Goal: Book appointment/travel/reservation

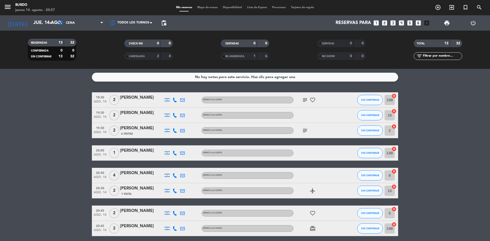
click at [394, 23] on icon "looks_3" at bounding box center [392, 23] width 7 height 7
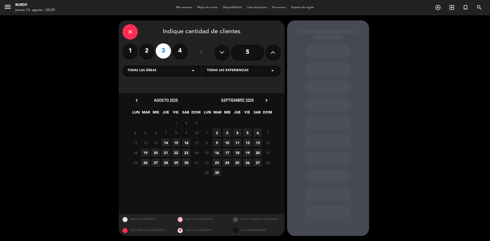
click at [167, 144] on span "14" at bounding box center [165, 142] width 8 height 8
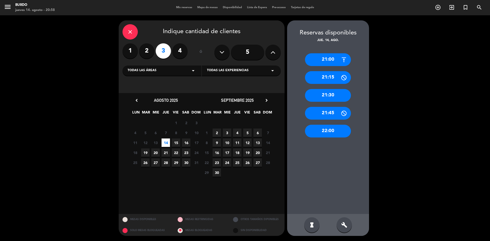
click at [339, 113] on div "21:45" at bounding box center [328, 113] width 46 height 13
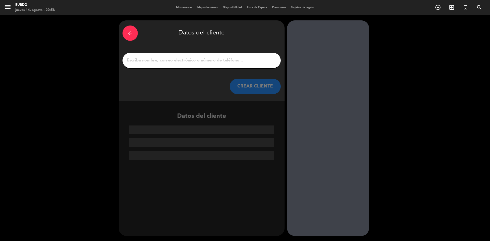
click at [157, 62] on input "1" at bounding box center [201, 60] width 150 height 7
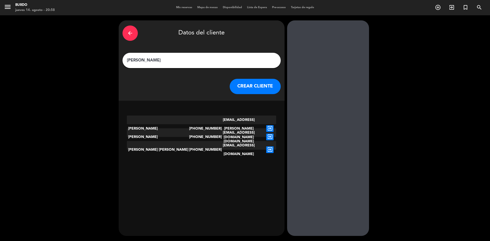
type input "[PERSON_NAME]"
click at [240, 86] on button "CREAR CLIENTE" at bounding box center [255, 86] width 51 height 15
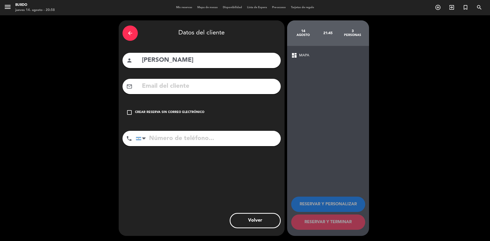
paste input "[PHONE_NUMBER]"
type input "[PHONE_NUMBER]"
click at [131, 111] on icon "check_box_outline_blank" at bounding box center [129, 112] width 6 height 6
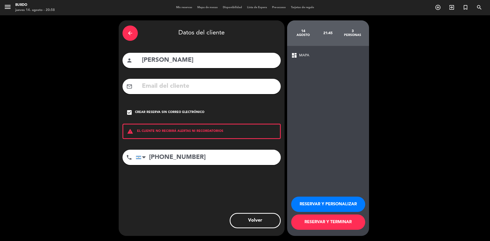
click at [328, 222] on button "RESERVAR Y TERMINAR" at bounding box center [328, 221] width 74 height 15
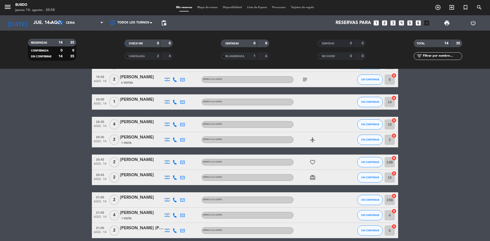
scroll to position [77, 0]
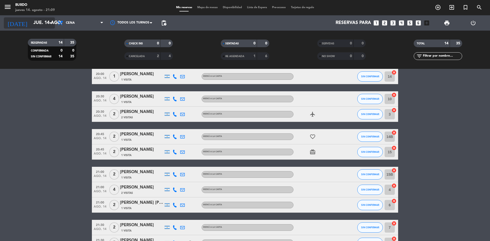
click at [49, 18] on input "jue. 14 ago." at bounding box center [60, 23] width 59 height 10
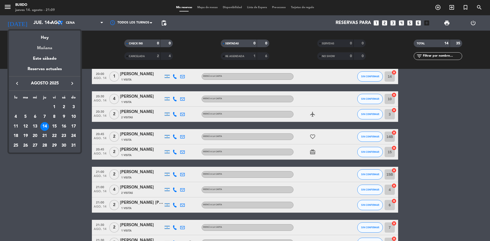
click at [50, 50] on div "Mañana" at bounding box center [44, 46] width 71 height 10
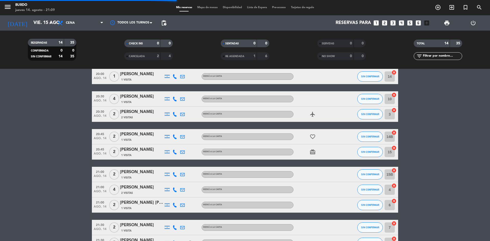
scroll to position [75, 0]
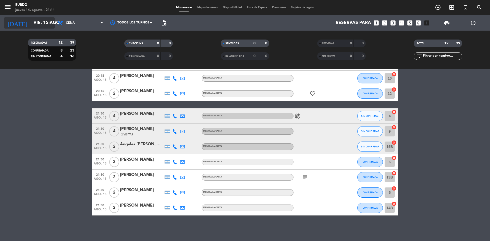
click at [47, 26] on input "vie. 15 ago." at bounding box center [60, 23] width 59 height 10
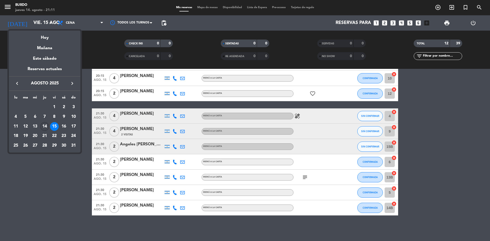
click at [46, 126] on div "14" at bounding box center [44, 126] width 9 height 9
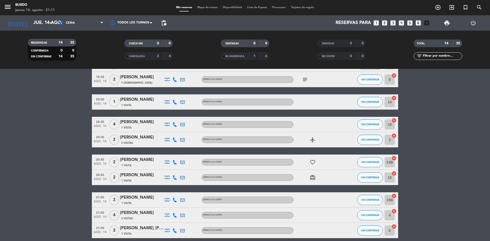
scroll to position [134, 0]
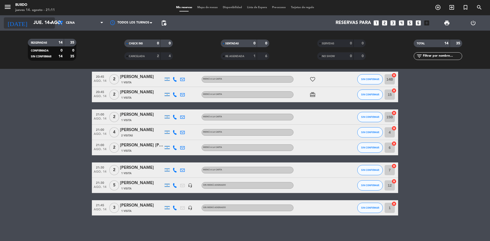
click at [49, 22] on icon "arrow_drop_down" at bounding box center [50, 23] width 6 height 6
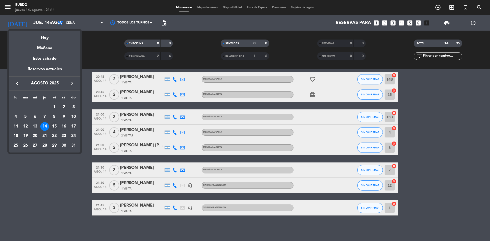
click at [53, 127] on div "15" at bounding box center [54, 126] width 9 height 9
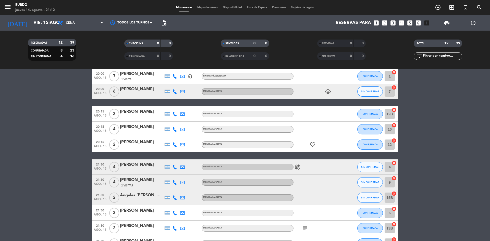
scroll to position [0, 0]
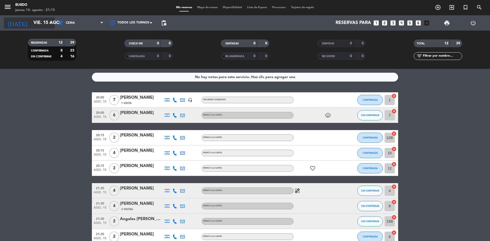
click at [47, 20] on input "vie. 15 ago." at bounding box center [60, 23] width 59 height 10
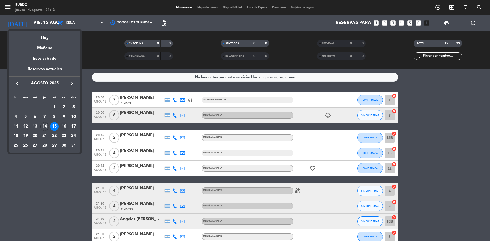
click at [65, 125] on div "16" at bounding box center [63, 126] width 9 height 9
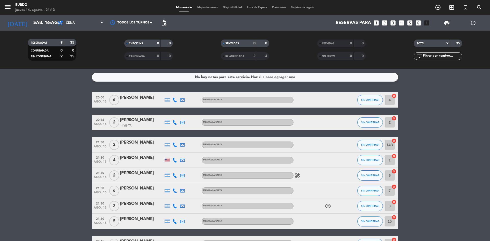
scroll to position [26, 0]
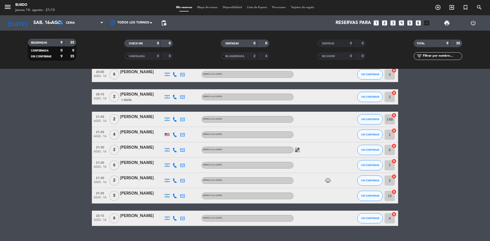
click at [328, 179] on icon "child_care" at bounding box center [328, 181] width 6 height 6
click at [297, 149] on icon "healing" at bounding box center [297, 150] width 6 height 6
click at [309, 180] on div "child_care" at bounding box center [316, 180] width 46 height 15
click at [33, 22] on input "sáb. 16 ago." at bounding box center [60, 23] width 59 height 10
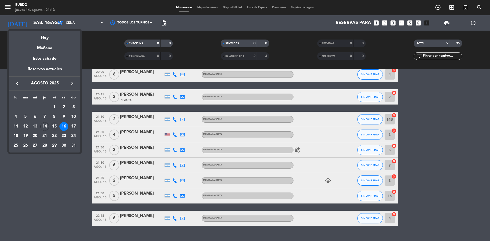
click at [53, 126] on div "15" at bounding box center [54, 126] width 9 height 9
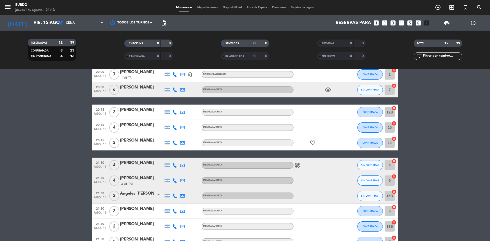
click at [310, 142] on icon "favorite_border" at bounding box center [312, 143] width 6 height 6
click at [326, 92] on icon "child_care" at bounding box center [328, 90] width 6 height 6
click at [306, 225] on icon "subject" at bounding box center [305, 226] width 6 height 6
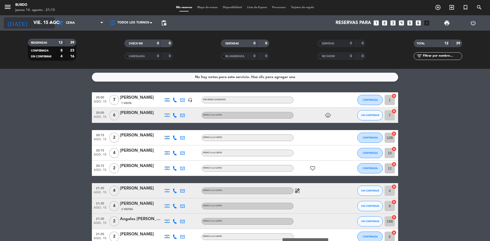
click at [42, 22] on input "vie. 15 ago." at bounding box center [60, 23] width 59 height 10
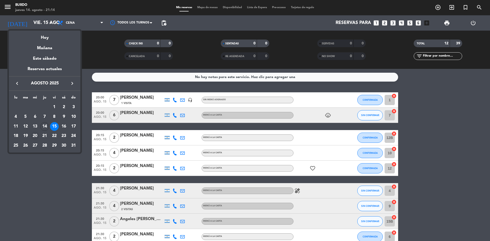
click at [33, 135] on div "20" at bounding box center [35, 136] width 9 height 9
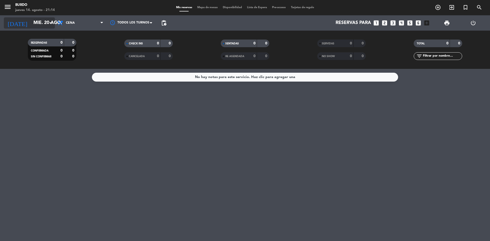
click at [34, 25] on input "mié. 20 ago." at bounding box center [60, 23] width 59 height 10
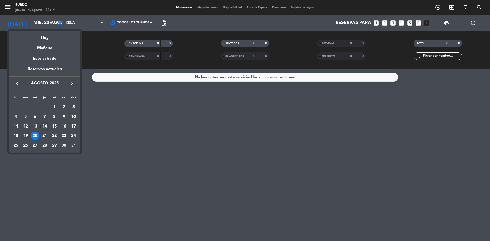
click at [24, 136] on div "19" at bounding box center [25, 136] width 9 height 9
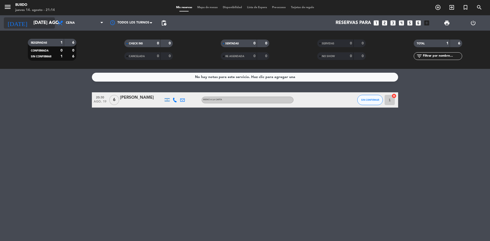
click at [43, 23] on input "[DATE] ago." at bounding box center [60, 23] width 59 height 10
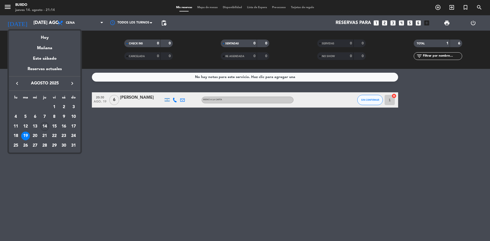
click at [45, 125] on div "14" at bounding box center [44, 126] width 9 height 9
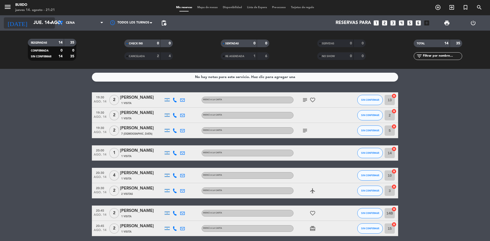
click at [39, 24] on input "jue. 14 ago." at bounding box center [60, 23] width 59 height 10
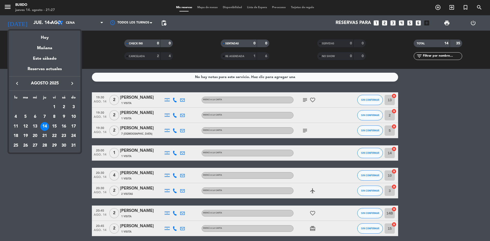
click at [12, 189] on div at bounding box center [245, 120] width 490 height 241
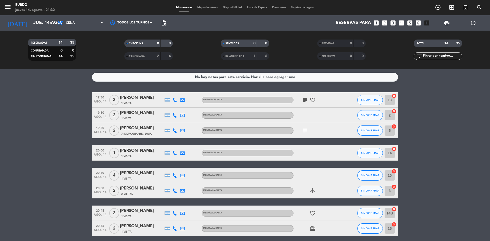
click at [303, 130] on icon "subject" at bounding box center [305, 131] width 6 height 6
click at [301, 97] on span "subject" at bounding box center [305, 100] width 8 height 6
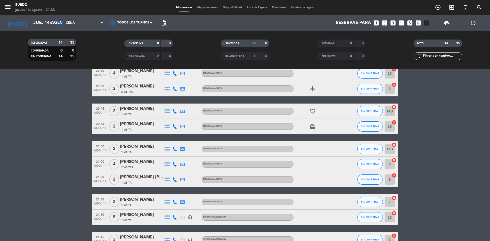
scroll to position [128, 0]
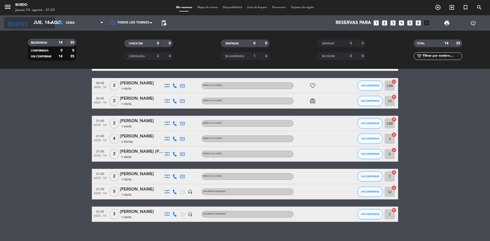
click at [45, 21] on input "jue. 14 ago." at bounding box center [60, 23] width 59 height 10
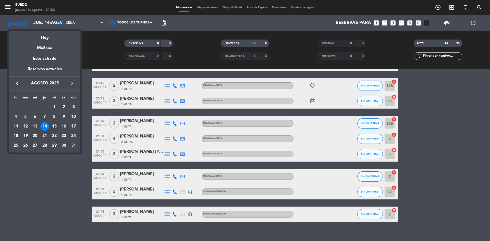
click at [55, 124] on div "15" at bounding box center [54, 126] width 9 height 9
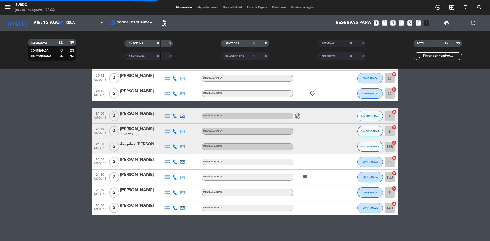
scroll to position [75, 0]
click at [307, 175] on icon "subject" at bounding box center [305, 177] width 6 height 6
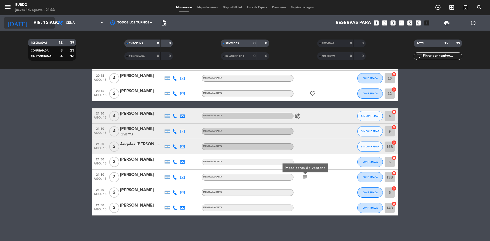
click at [45, 26] on input "vie. 15 ago." at bounding box center [60, 23] width 59 height 10
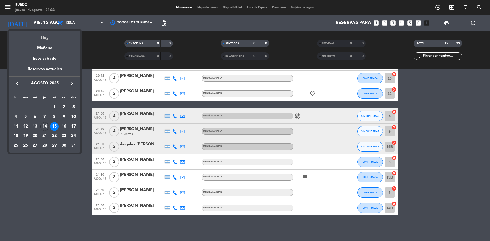
click at [47, 40] on div "Hoy" at bounding box center [44, 36] width 71 height 10
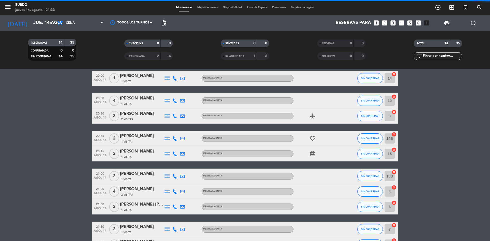
scroll to position [128, 0]
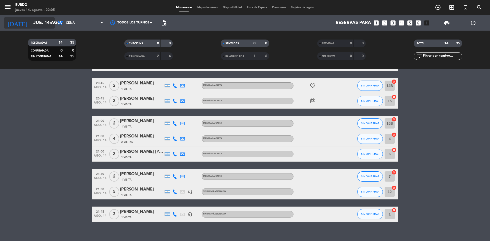
click at [44, 24] on input "jue. 14 ago." at bounding box center [60, 23] width 59 height 10
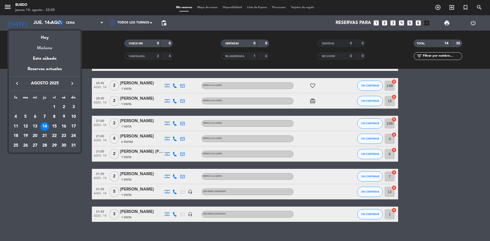
click at [46, 49] on div "Mañana" at bounding box center [44, 46] width 71 height 10
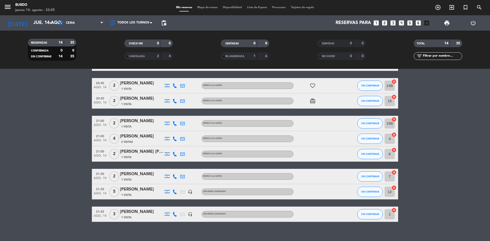
type input "vie. 15 ago."
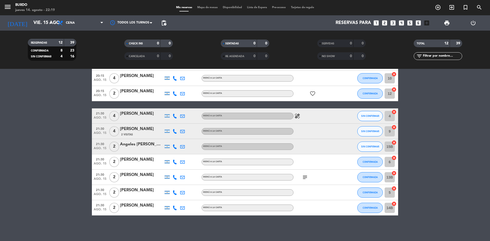
scroll to position [0, 0]
